Goal: Task Accomplishment & Management: Manage account settings

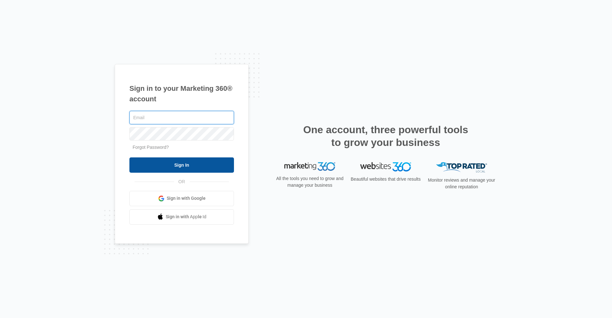
type input "pbmanager@vintage-corp.com"
click at [190, 168] on input "Sign In" at bounding box center [181, 164] width 105 height 15
